Goal: Task Accomplishment & Management: Use online tool/utility

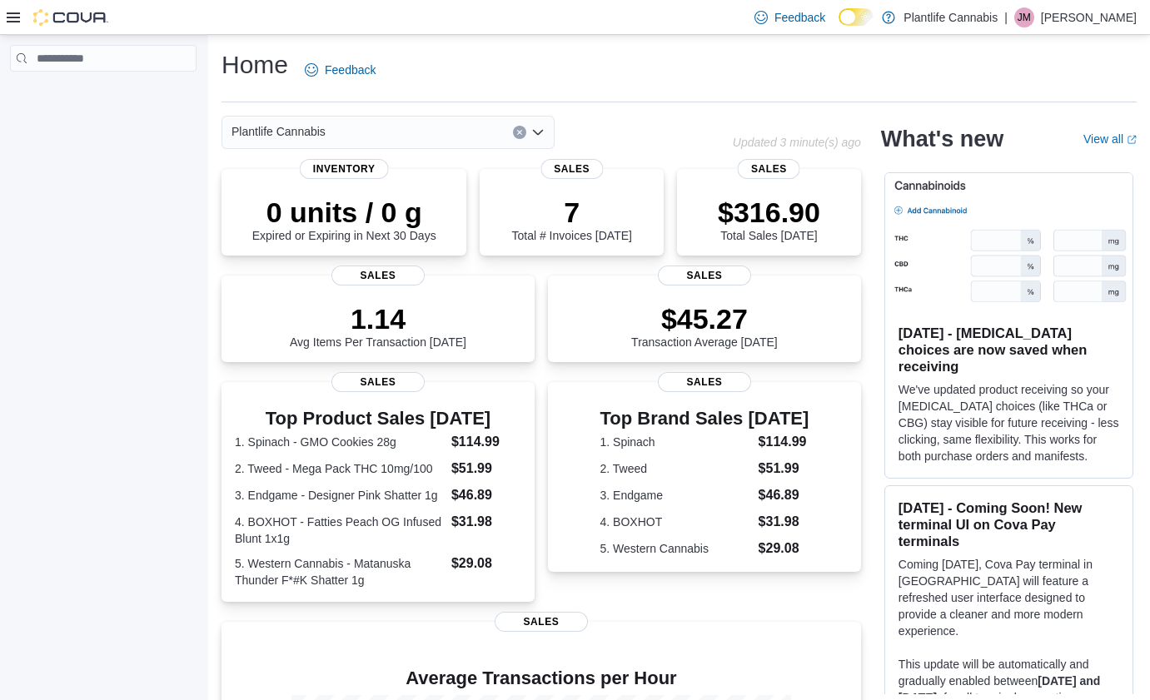
click at [12, 17] on icon at bounding box center [13, 17] width 13 height 10
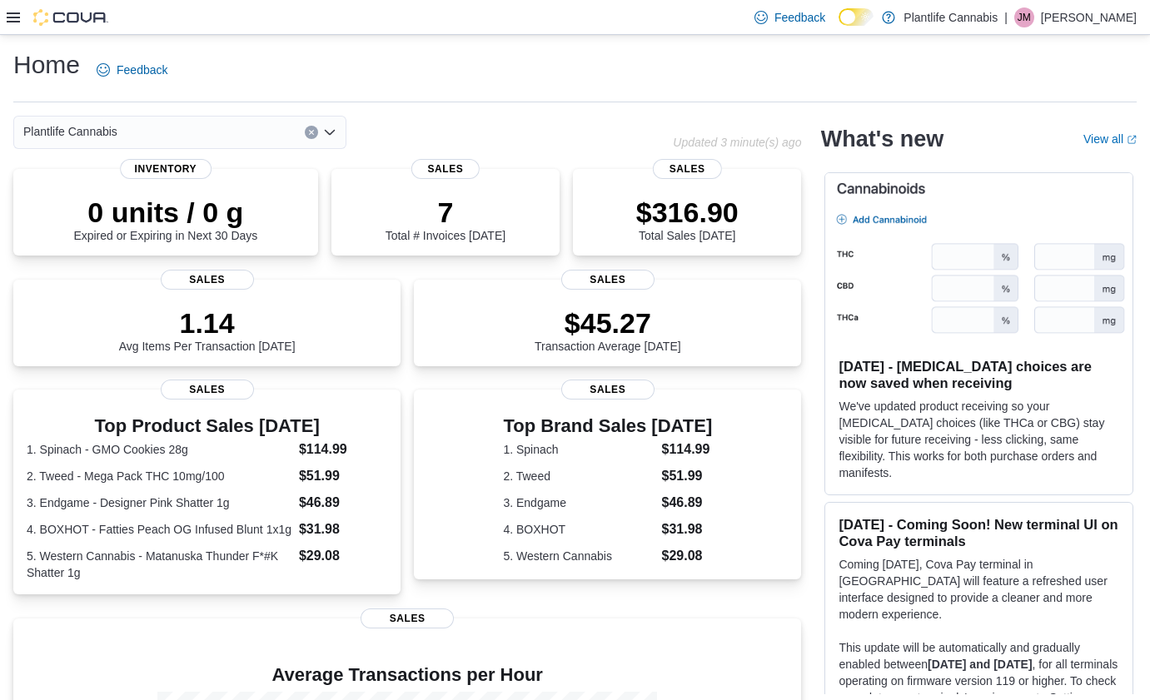
click at [16, 15] on icon at bounding box center [13, 17] width 13 height 13
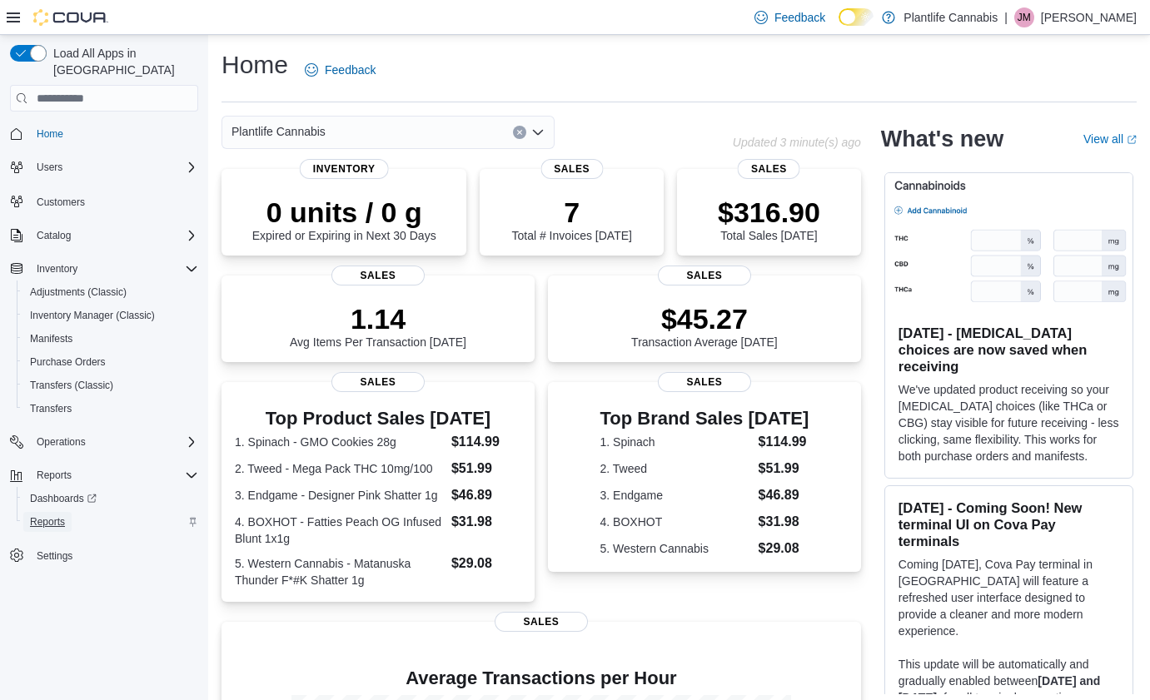
click at [43, 512] on span "Reports" at bounding box center [47, 522] width 35 height 20
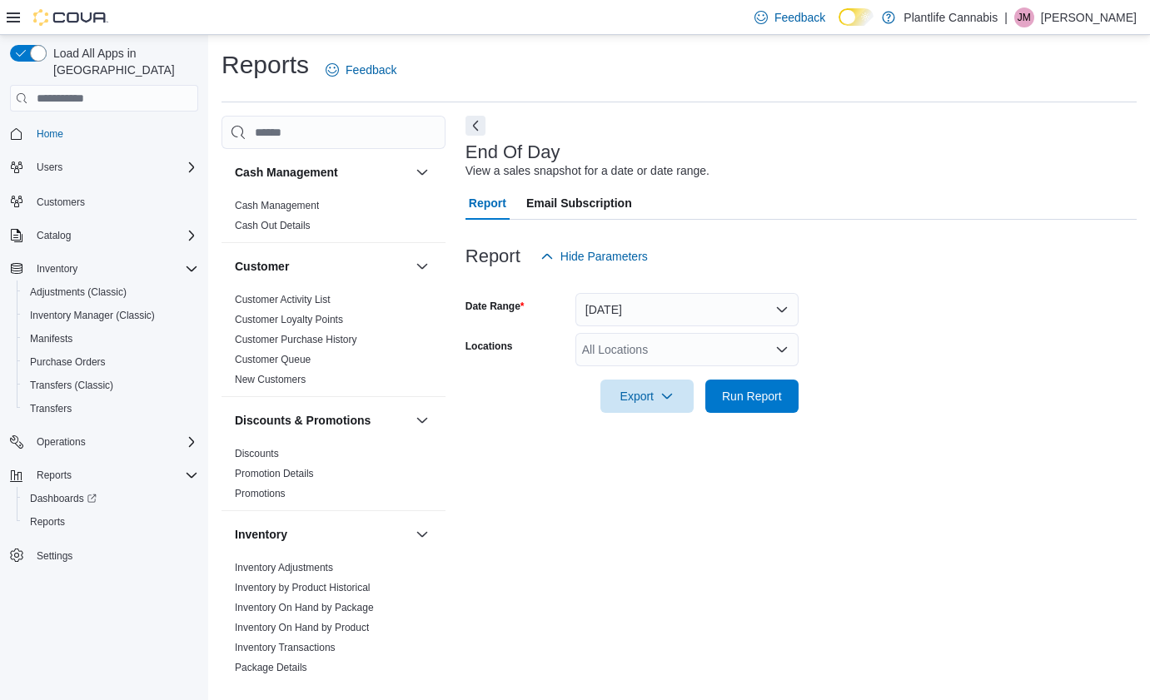
click at [629, 356] on div "All Locations" at bounding box center [686, 349] width 223 height 33
type input "****"
drag, startPoint x: 718, startPoint y: 377, endPoint x: 850, endPoint y: 383, distance: 132.5
click at [718, 377] on span "Edmonton - [PERSON_NAME]" at bounding box center [698, 378] width 159 height 17
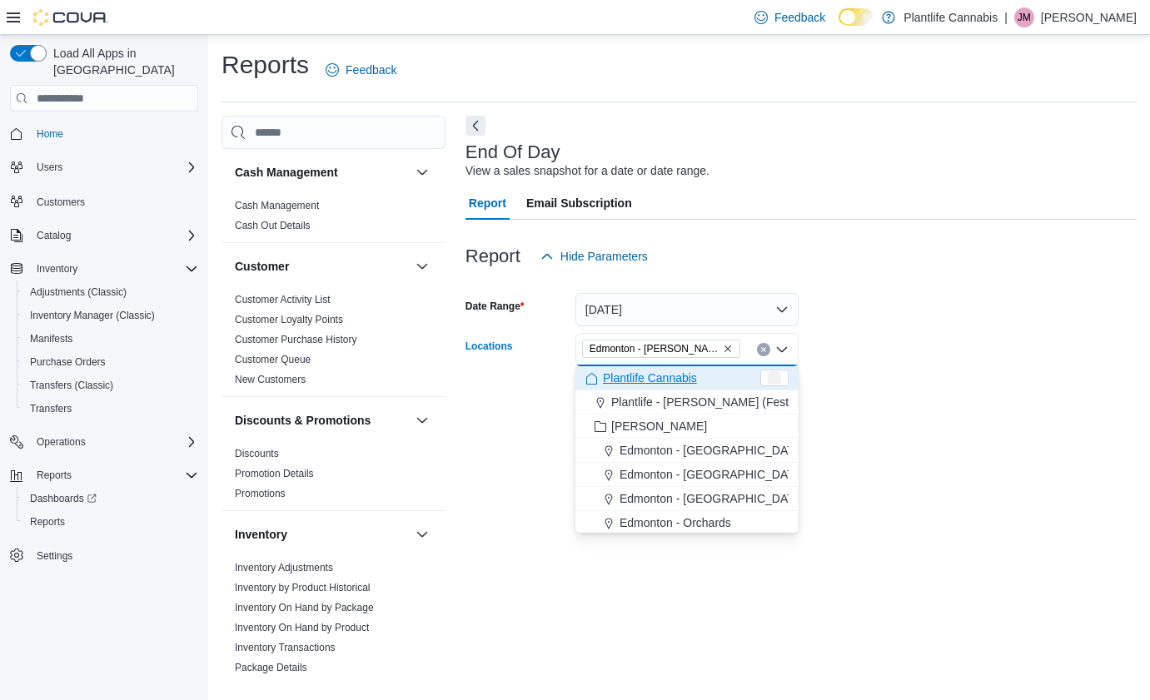
drag, startPoint x: 851, startPoint y: 383, endPoint x: 817, endPoint y: 387, distance: 34.4
click at [850, 383] on form "Date Range [DATE] Locations [GEOGRAPHIC_DATA] - [PERSON_NAME][GEOGRAPHIC_DATA] …" at bounding box center [800, 343] width 671 height 140
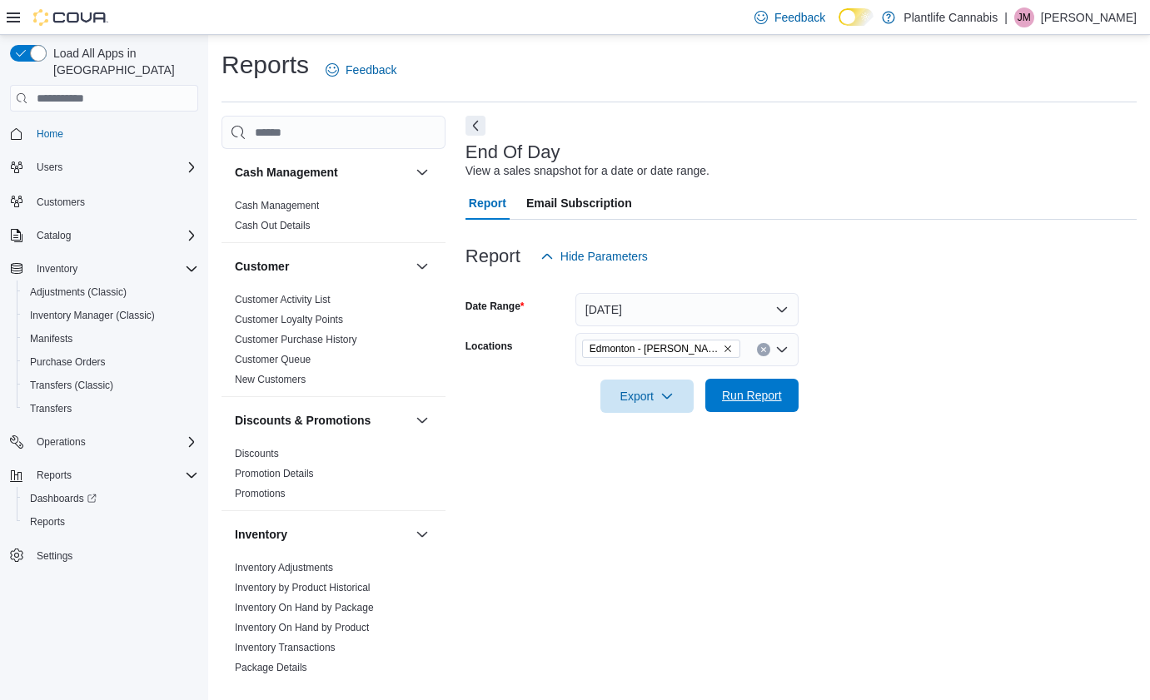
click at [784, 391] on span "Run Report" at bounding box center [751, 395] width 73 height 33
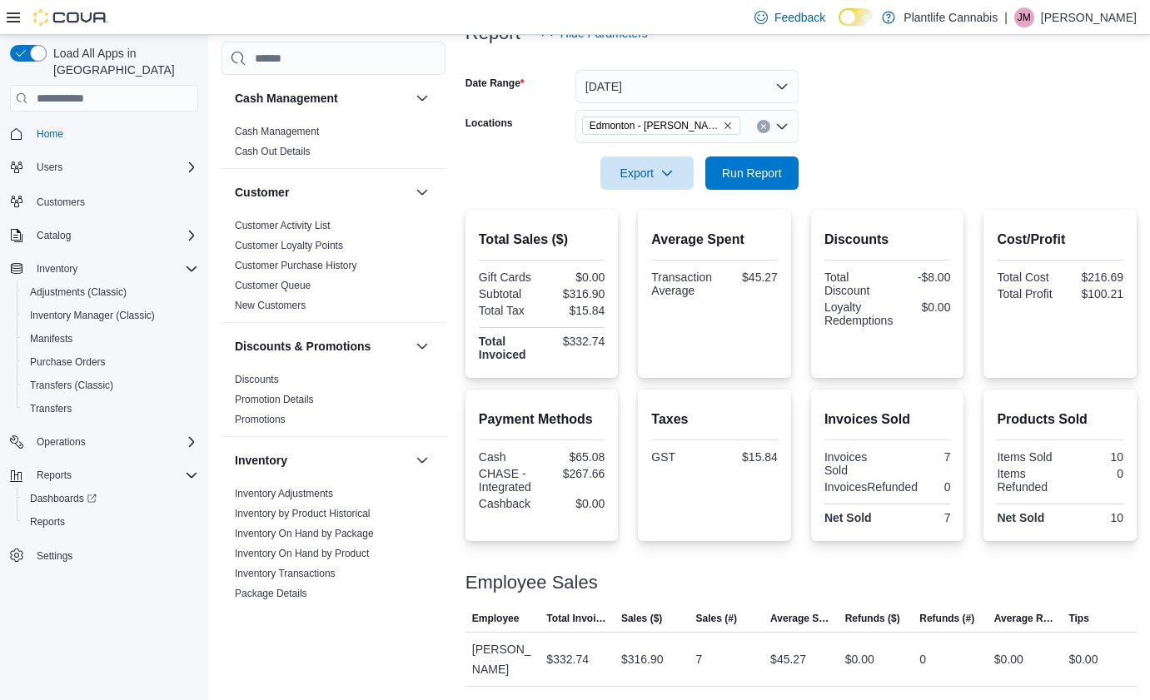
scroll to position [223, 0]
